Goal: Task Accomplishment & Management: Complete application form

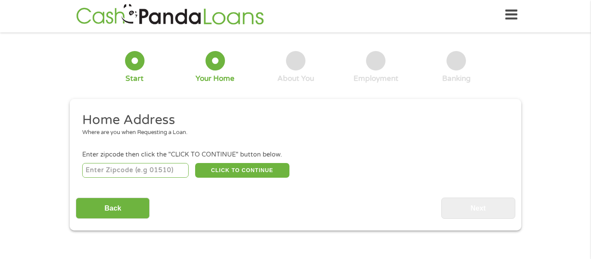
click at [117, 170] on input "number" at bounding box center [135, 170] width 107 height 15
click at [133, 170] on input "2055" at bounding box center [135, 170] width 107 height 15
type input "2"
type input "48187"
drag, startPoint x: 122, startPoint y: 216, endPoint x: 306, endPoint y: 203, distance: 184.7
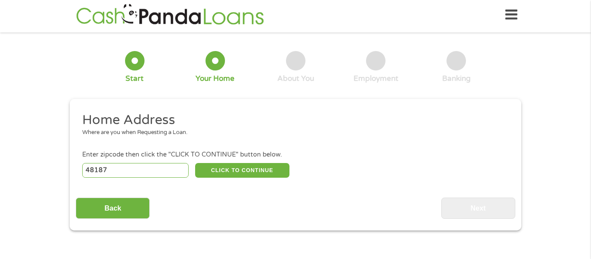
click at [306, 203] on div "Back Next" at bounding box center [295, 205] width 439 height 27
click at [271, 170] on button "CLICK TO CONTINUE" at bounding box center [242, 170] width 94 height 15
type input "48187"
type input "[GEOGRAPHIC_DATA]"
select select "[US_STATE]"
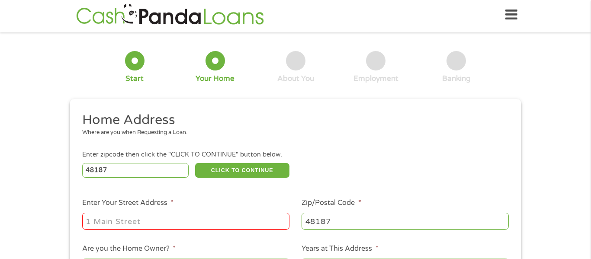
click at [221, 221] on input "Enter Your Street Address *" at bounding box center [185, 221] width 207 height 16
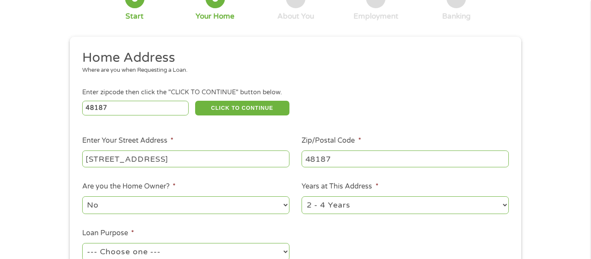
scroll to position [66, 0]
type input "[STREET_ADDRESS]"
click at [270, 211] on select "No Yes" at bounding box center [185, 205] width 207 height 18
click at [82, 196] on select "No Yes" at bounding box center [185, 205] width 207 height 18
click at [334, 207] on select "1 Year or less 1 - 2 Years 2 - 4 Years Over 4 Years" at bounding box center [405, 205] width 207 height 18
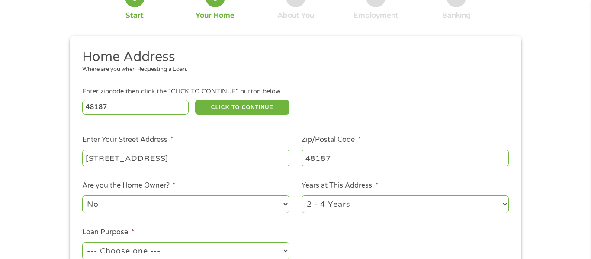
select select "60months"
click at [302, 196] on select "1 Year or less 1 - 2 Years 2 - 4 Years Over 4 Years" at bounding box center [405, 205] width 207 height 18
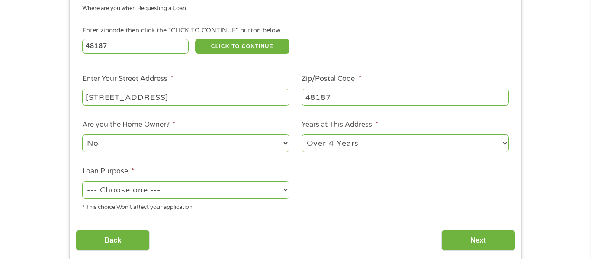
scroll to position [130, 0]
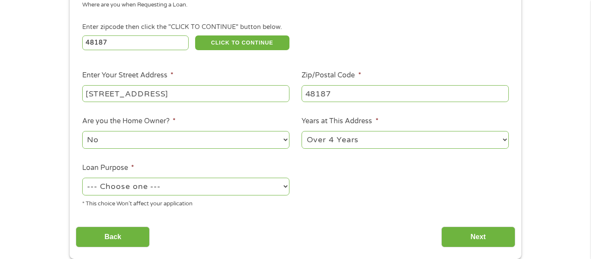
click at [279, 193] on select "--- Choose one --- Pay Bills Debt Consolidation Home Improvement Major Purchase…" at bounding box center [185, 187] width 207 height 18
select select "paybills"
click at [82, 179] on select "--- Choose one --- Pay Bills Debt Consolidation Home Improvement Major Purchase…" at bounding box center [185, 187] width 207 height 18
click at [486, 242] on input "Next" at bounding box center [478, 237] width 74 height 21
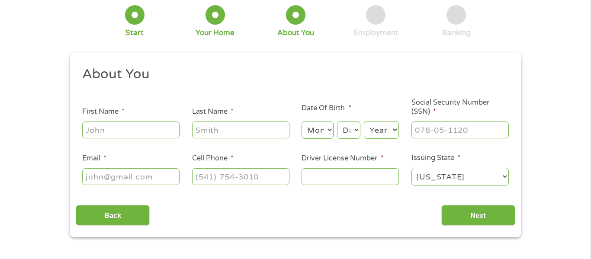
scroll to position [0, 0]
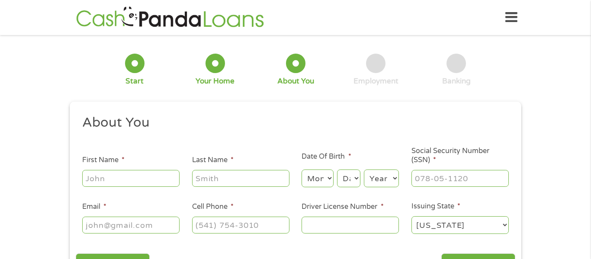
click at [143, 185] on input "First Name *" at bounding box center [130, 178] width 97 height 16
type input "[PERSON_NAME]"
click at [251, 175] on input "Last Name *" at bounding box center [240, 178] width 97 height 16
type input "[PERSON_NAME]"
click at [313, 177] on select "Month 1 2 3 4 5 6 7 8 9 10 11 12" at bounding box center [318, 179] width 32 height 18
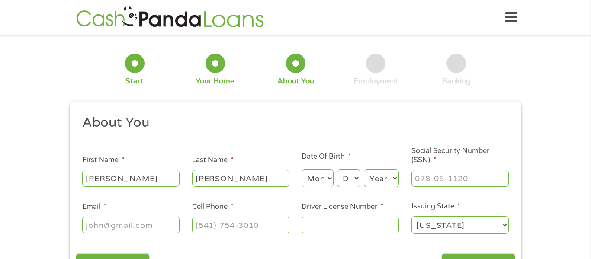
select select "7"
click at [302, 170] on select "Month 1 2 3 4 5 6 7 8 9 10 11 12" at bounding box center [318, 179] width 32 height 18
click at [345, 184] on select "Day 1 2 3 4 5 6 7 8 9 10 11 12 13 14 15 16 17 18 19 20 21 22 23 24 25 26 27 28 …" at bounding box center [348, 179] width 23 height 18
select select "31"
click at [337, 170] on select "Day 1 2 3 4 5 6 7 8 9 10 11 12 13 14 15 16 17 18 19 20 21 22 23 24 25 26 27 28 …" at bounding box center [348, 179] width 23 height 18
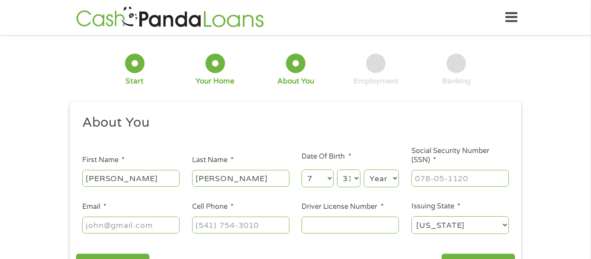
click at [376, 174] on select "Year [DATE] 2006 2005 2004 2003 2002 2001 2000 1999 1998 1997 1996 1995 1994 19…" at bounding box center [381, 179] width 35 height 18
select select "1984"
click at [364, 170] on select "Year [DATE] 2006 2005 2004 2003 2002 2001 2000 1999 1998 1997 1996 1995 1994 19…" at bounding box center [381, 179] width 35 height 18
click at [431, 177] on input "___-__-____" at bounding box center [459, 178] width 97 height 16
type input "373-04-4817"
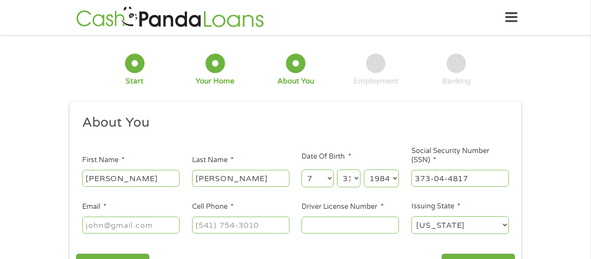
click at [141, 222] on input "Email *" at bounding box center [130, 225] width 97 height 16
type input "[EMAIL_ADDRESS][DOMAIN_NAME]"
click at [206, 227] on input "(___) ___-____" at bounding box center [240, 225] width 97 height 16
type input "[PHONE_NUMBER]"
click at [324, 231] on input "Driver License Number *" at bounding box center [350, 225] width 97 height 16
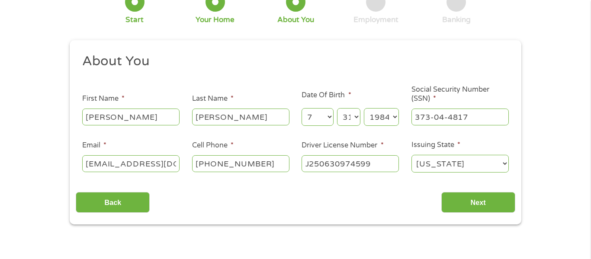
scroll to position [63, 0]
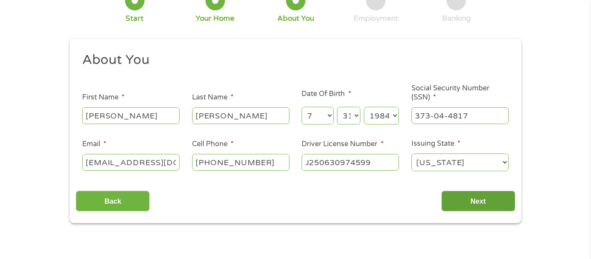
type input "J250630974599"
click at [469, 200] on input "Next" at bounding box center [478, 201] width 74 height 21
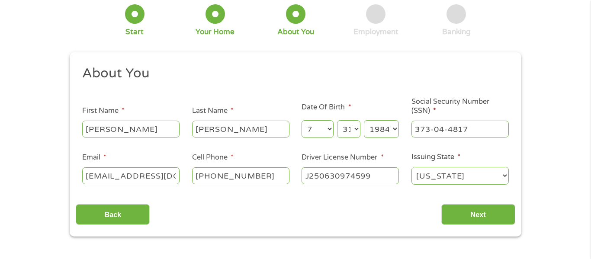
scroll to position [50, 0]
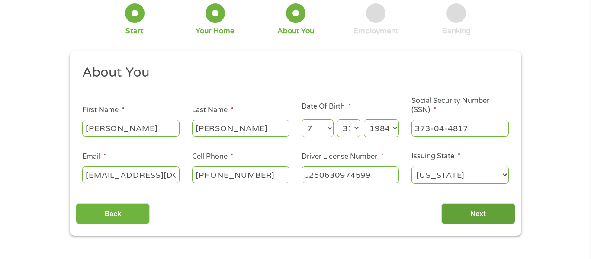
click at [478, 209] on input "Next" at bounding box center [478, 213] width 74 height 21
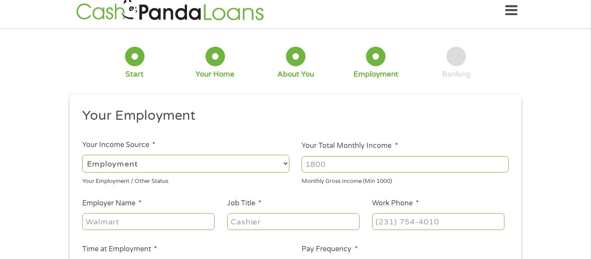
scroll to position [0, 0]
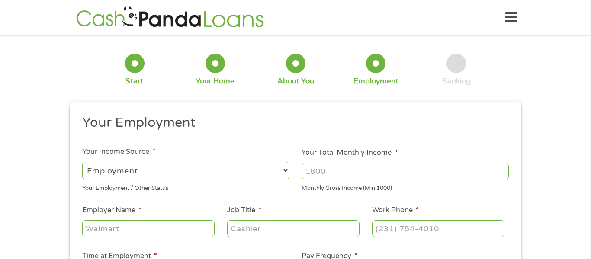
click at [276, 174] on select "--- Choose one --- Employment [DEMOGRAPHIC_DATA] Benefits" at bounding box center [185, 171] width 207 height 18
click at [82, 162] on select "--- Choose one --- Employment [DEMOGRAPHIC_DATA] Benefits" at bounding box center [185, 171] width 207 height 18
click at [349, 168] on input "Your Total Monthly Income *" at bounding box center [405, 171] width 207 height 16
type input "2200"
click at [182, 235] on input "Employer Name *" at bounding box center [148, 228] width 132 height 16
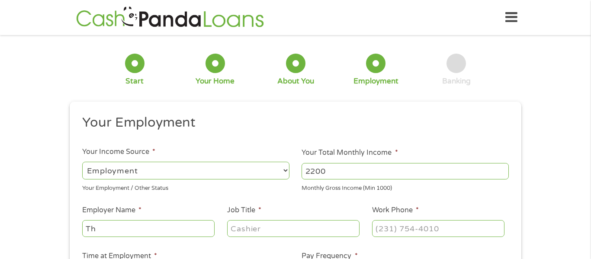
type input "T"
type input "Shipt"
click at [296, 233] on input "Job Title *" at bounding box center [293, 228] width 132 height 16
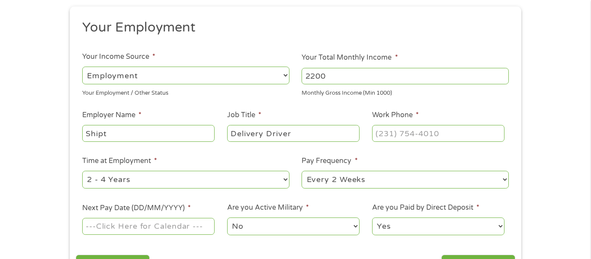
scroll to position [104, 0]
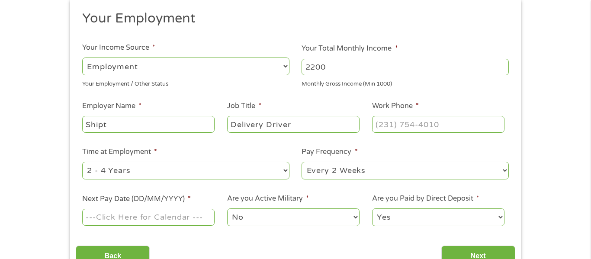
type input "Delivery Driver"
click at [438, 124] on input "(___) ___-____" at bounding box center [438, 124] width 132 height 16
type input "[PHONE_NUMBER]"
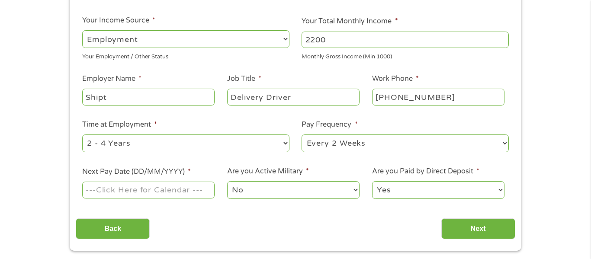
scroll to position [146, 0]
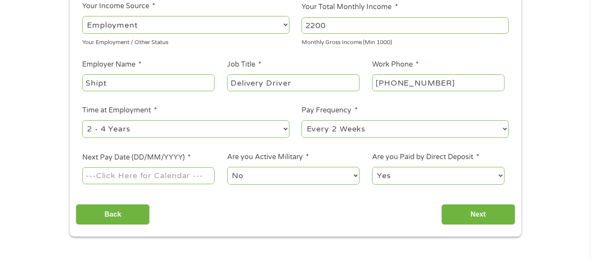
click at [284, 127] on select "--- Choose one --- 1 Year or less 1 - 2 Years 2 - 4 Years Over 4 Years" at bounding box center [185, 129] width 207 height 18
select select "24months"
click at [82, 120] on select "--- Choose one --- 1 Year or less 1 - 2 Years 2 - 4 Years Over 4 Years" at bounding box center [185, 129] width 207 height 18
click at [343, 126] on select "--- Choose one --- Every 2 Weeks Every Week Monthly Semi-Monthly" at bounding box center [405, 129] width 207 height 18
select select "weekly"
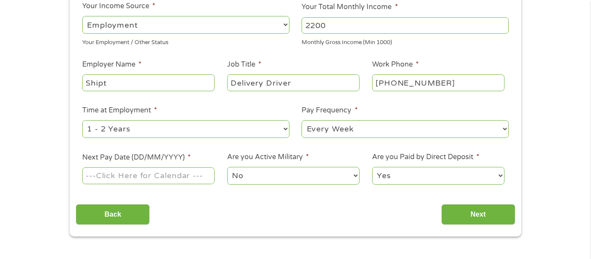
click at [302, 120] on select "--- Choose one --- Every 2 Weeks Every Week Monthly Semi-Monthly" at bounding box center [405, 129] width 207 height 18
click at [177, 177] on input "Next Pay Date (DD/MM/YYYY) *" at bounding box center [148, 175] width 132 height 16
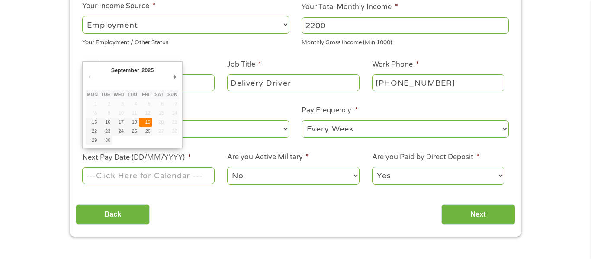
type input "[DATE]"
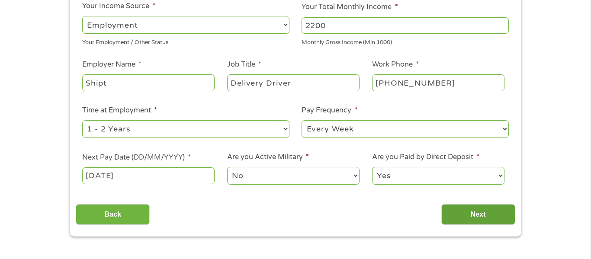
click at [466, 212] on input "Next" at bounding box center [478, 214] width 74 height 21
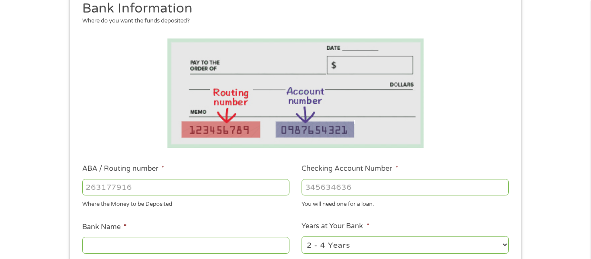
scroll to position [118, 0]
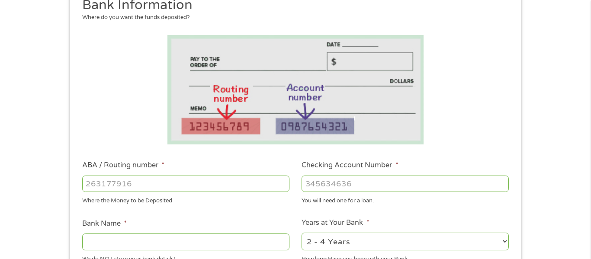
click at [267, 183] on input "ABA / Routing number *" at bounding box center [185, 184] width 207 height 16
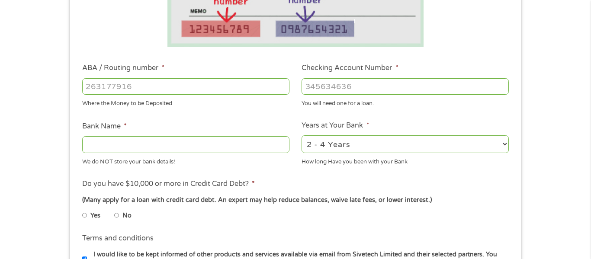
scroll to position [215, 0]
click at [209, 145] on input "Bank Name *" at bounding box center [185, 144] width 207 height 16
type input "Discover"
click at [279, 83] on input "ABA / Routing number *" at bounding box center [185, 86] width 207 height 16
type input "031100649"
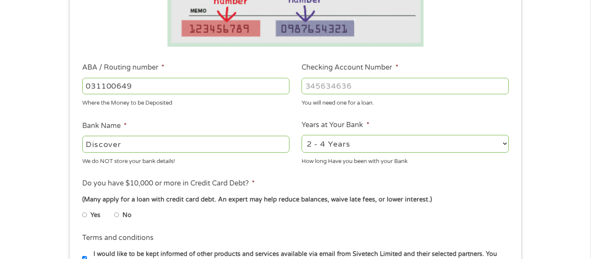
type input "DISCOVER BANK"
type input "031100649"
click at [449, 87] on input "Checking Account Number *" at bounding box center [405, 86] width 207 height 16
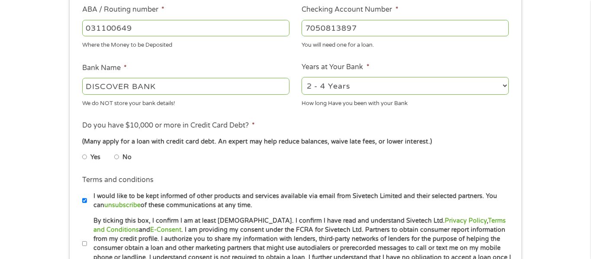
scroll to position [276, 0]
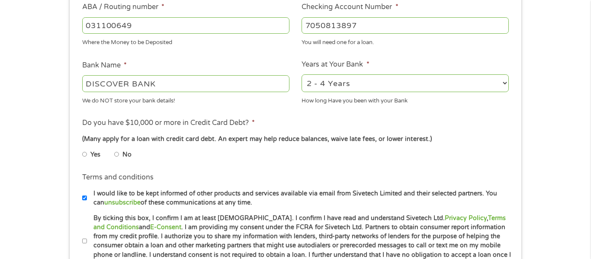
type input "7050813897"
click at [118, 155] on input "No" at bounding box center [116, 155] width 5 height 14
radio input "true"
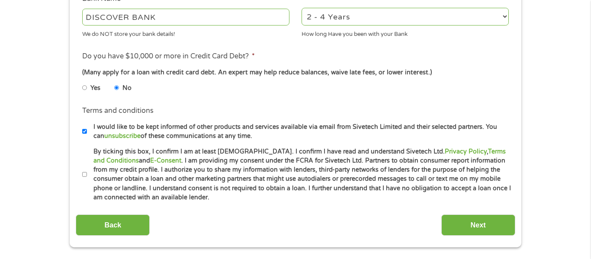
scroll to position [345, 0]
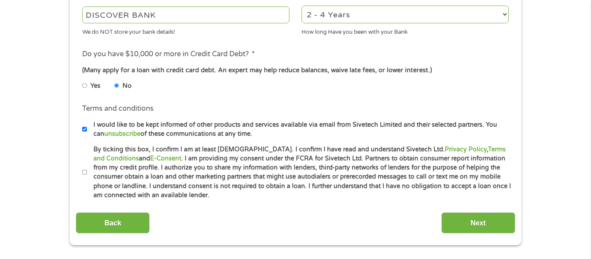
click at [86, 174] on input "By ticking this box, I confirm I am at least [DEMOGRAPHIC_DATA]. I confirm I ha…" at bounding box center [84, 173] width 5 height 14
checkbox input "true"
click at [461, 221] on input "Next" at bounding box center [478, 222] width 74 height 21
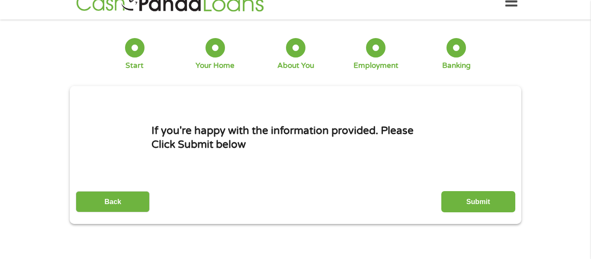
scroll to position [0, 0]
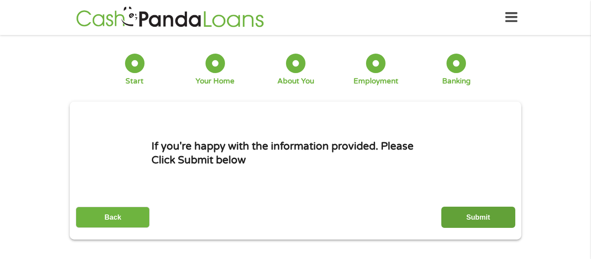
click at [477, 220] on input "Submit" at bounding box center [478, 217] width 74 height 21
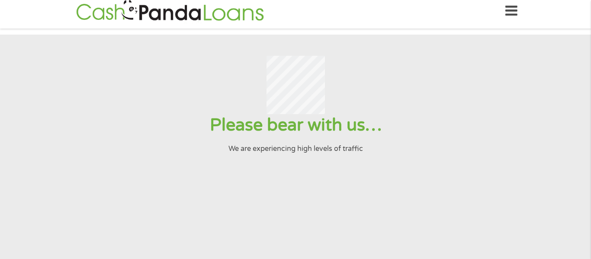
scroll to position [6, 0]
